Goal: Answer question/provide support: Share knowledge or assist other users

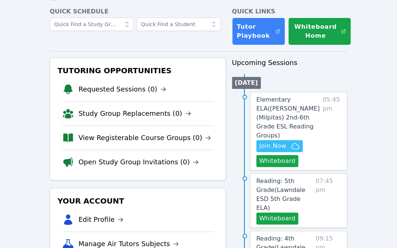
scroll to position [34, 0]
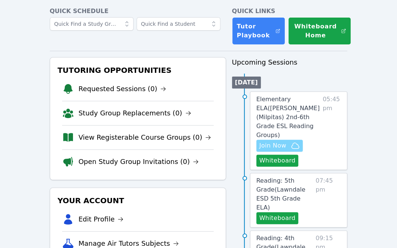
click at [286, 140] on button "Join Now" at bounding box center [279, 146] width 46 height 12
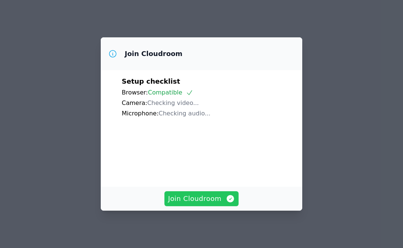
click at [189, 196] on span "Join Cloudroom" at bounding box center [201, 199] width 67 height 10
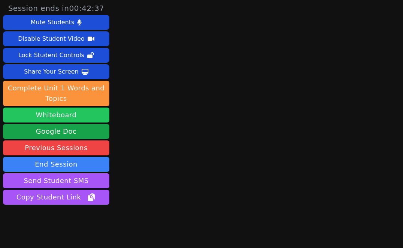
click at [54, 119] on button "Whiteboard" at bounding box center [56, 115] width 106 height 15
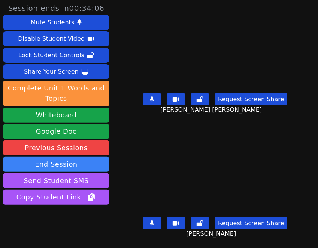
scroll to position [21, 0]
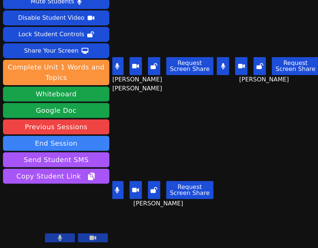
click at [221, 63] on icon at bounding box center [223, 66] width 4 height 6
click at [219, 65] on button at bounding box center [223, 66] width 12 height 18
click at [117, 65] on icon at bounding box center [117, 66] width 4 height 6
click at [221, 65] on icon at bounding box center [223, 66] width 4 height 6
click at [117, 64] on icon at bounding box center [117, 66] width 4 height 6
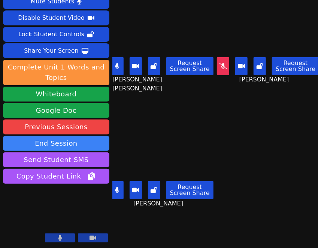
click at [117, 188] on button at bounding box center [117, 190] width 12 height 18
click at [219, 65] on button at bounding box center [223, 66] width 12 height 18
click at [217, 66] on button at bounding box center [223, 66] width 12 height 18
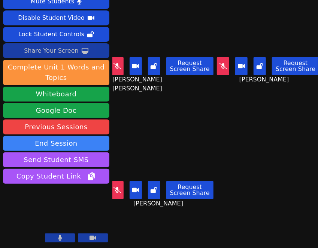
click at [52, 48] on div "Share Your Screen" at bounding box center [51, 51] width 55 height 12
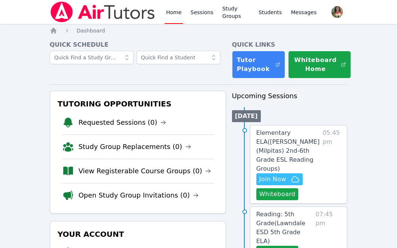
scroll to position [34, 0]
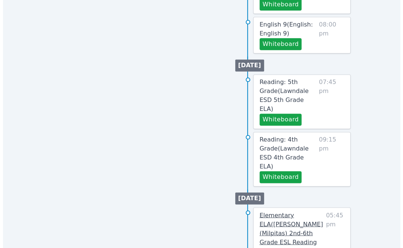
scroll to position [419, 0]
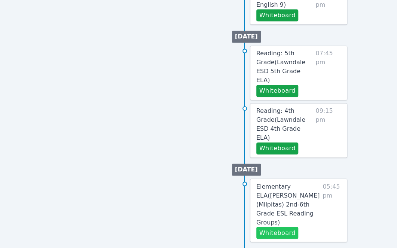
click at [271, 227] on button "Whiteboard" at bounding box center [277, 233] width 42 height 12
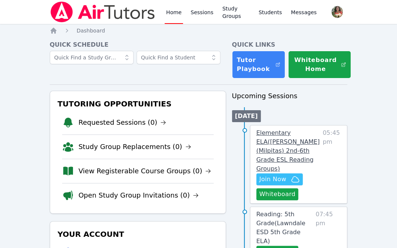
click at [280, 143] on span "Elementary ELA ( Randall (Milpitas) 2nd-6th Grade ESL Reading Groups )" at bounding box center [288, 150] width 64 height 43
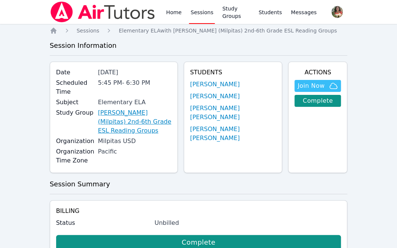
click at [140, 110] on link "[PERSON_NAME] (Milpitas) 2nd-6th Grade ESL Reading Groups" at bounding box center [134, 122] width 73 height 27
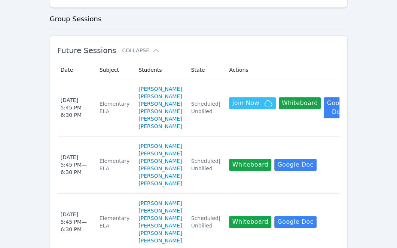
scroll to position [273, 0]
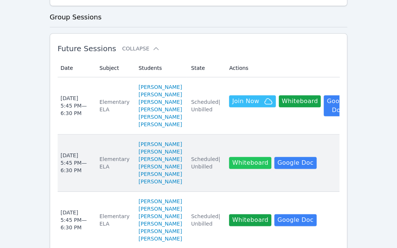
click at [229, 164] on button "Whiteboard" at bounding box center [250, 163] width 42 height 12
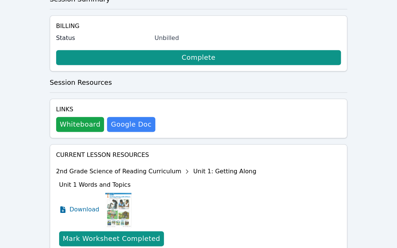
scroll to position [212, 0]
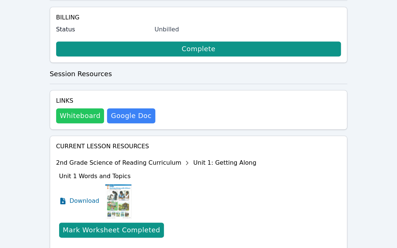
click at [69, 109] on button "Whiteboard" at bounding box center [80, 116] width 48 height 15
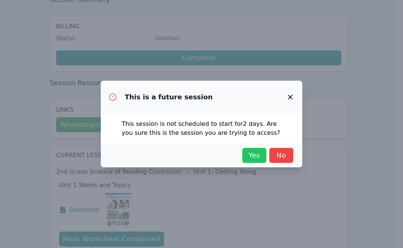
click at [254, 158] on span "Yes" at bounding box center [254, 155] width 16 height 10
